Goal: Information Seeking & Learning: Learn about a topic

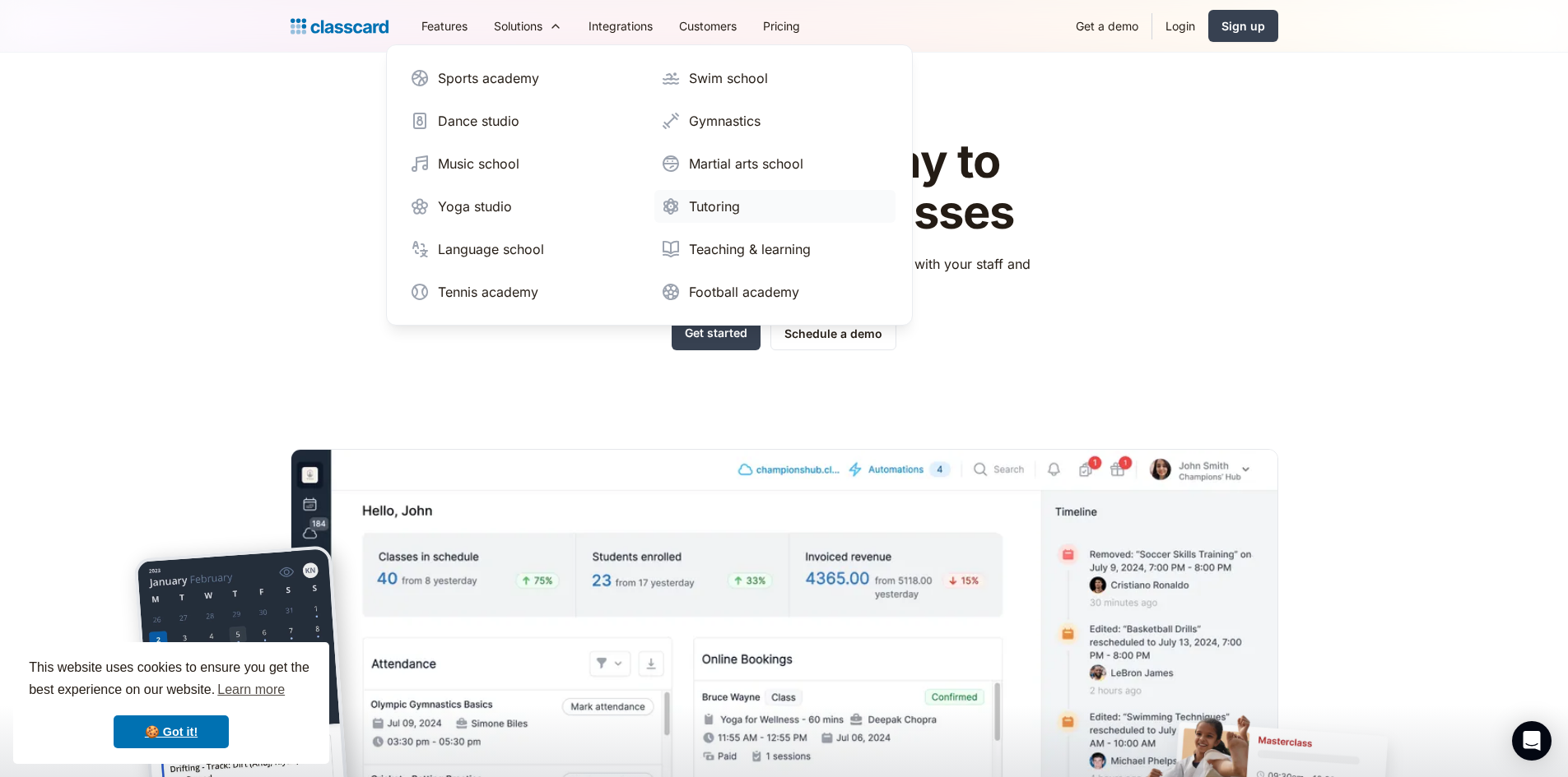
click at [712, 211] on div "Tutoring" at bounding box center [714, 205] width 51 height 20
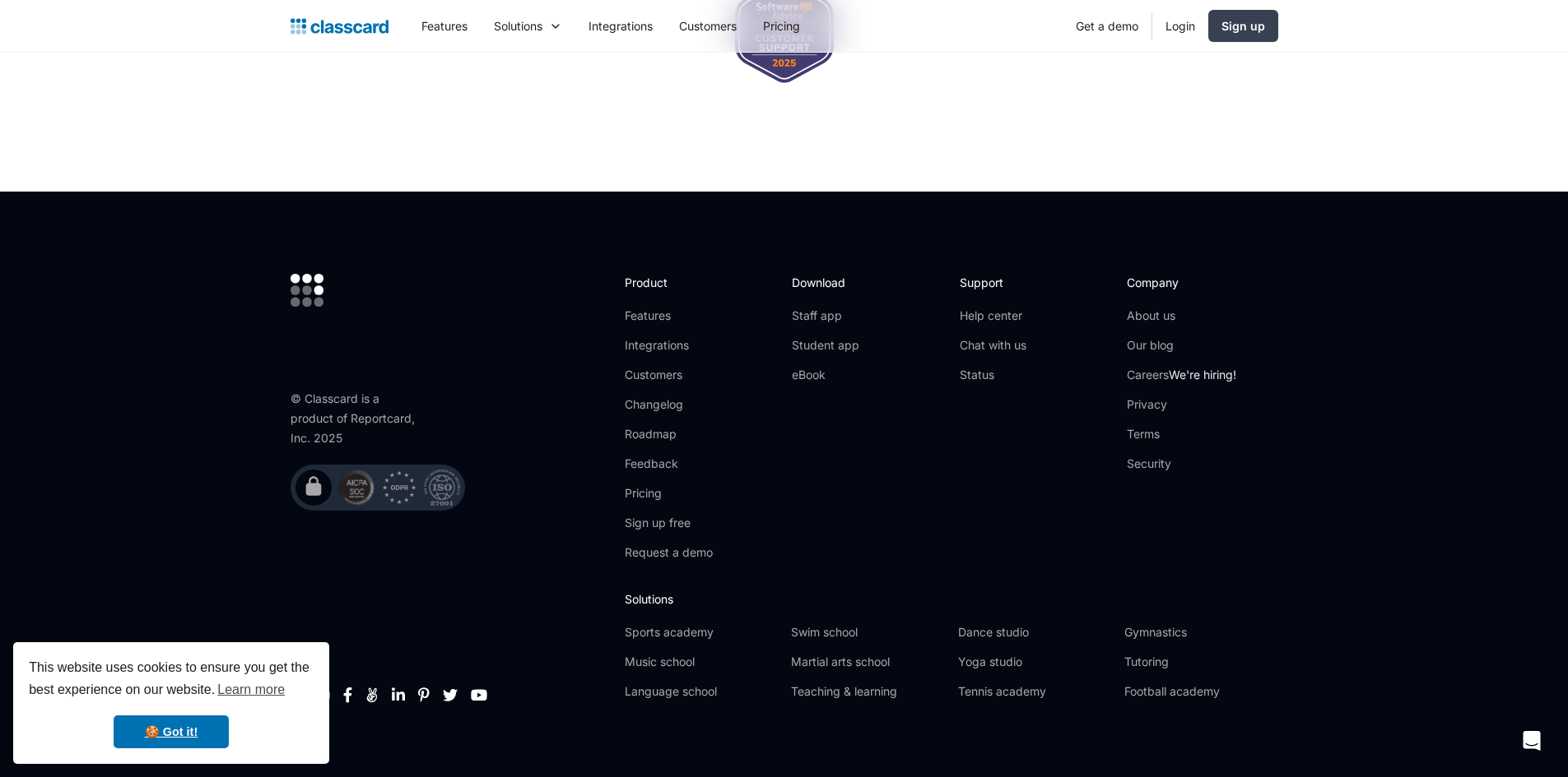
scroll to position [5534, 0]
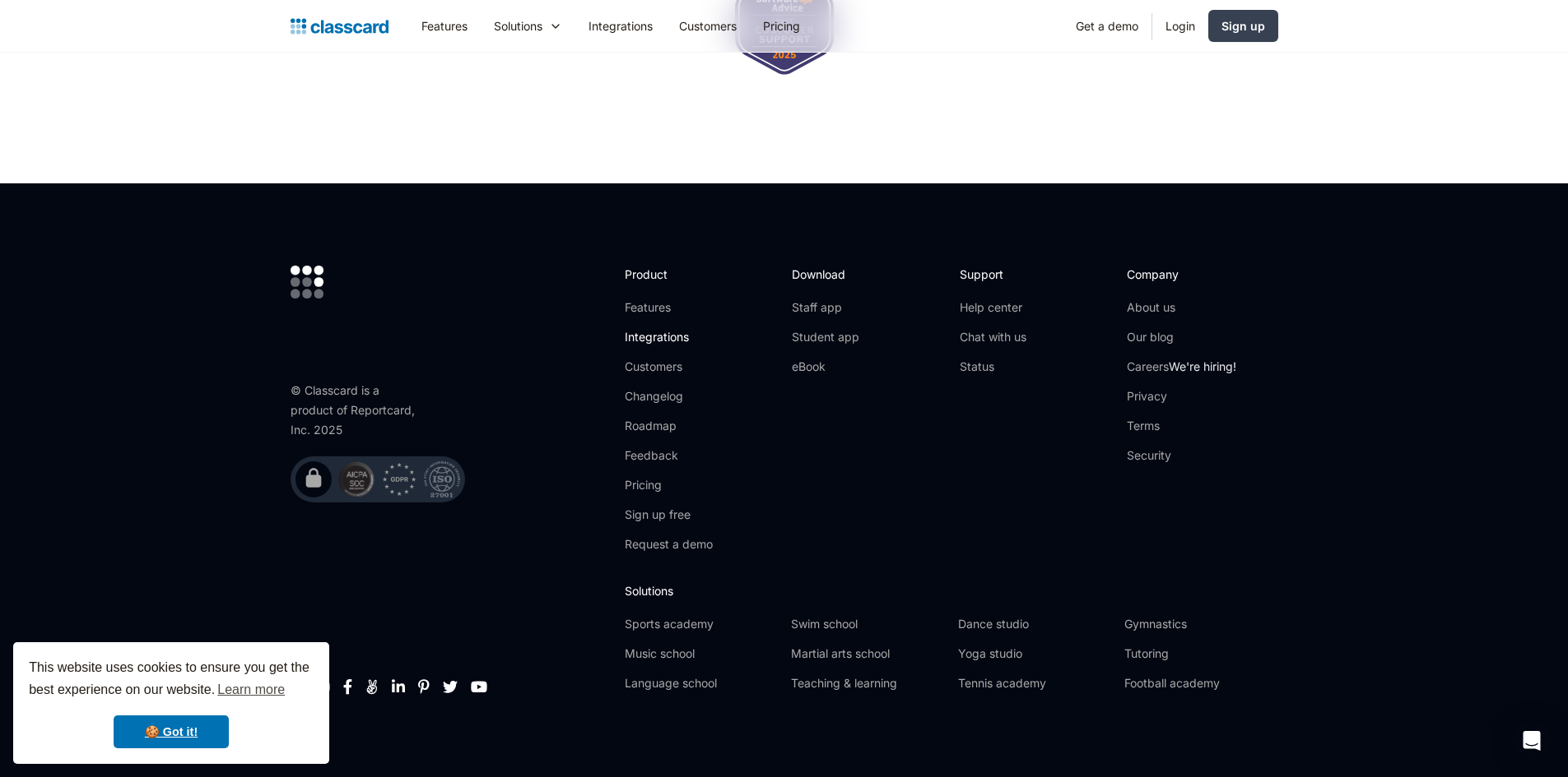
click at [654, 331] on link "Integrations" at bounding box center [669, 337] width 88 height 17
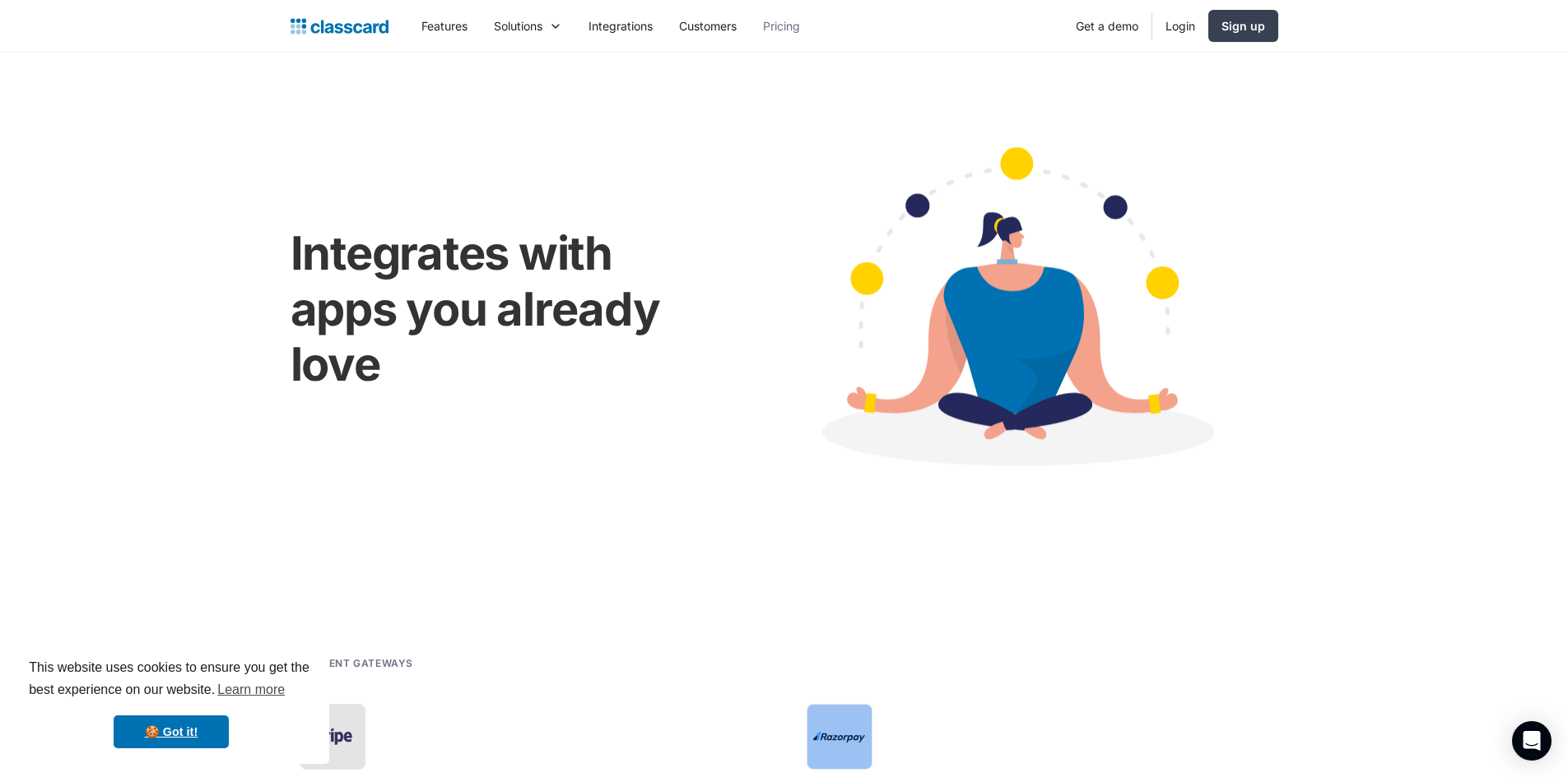
click at [775, 24] on link "Pricing" at bounding box center [781, 26] width 63 height 37
